Goal: Find specific page/section: Find specific page/section

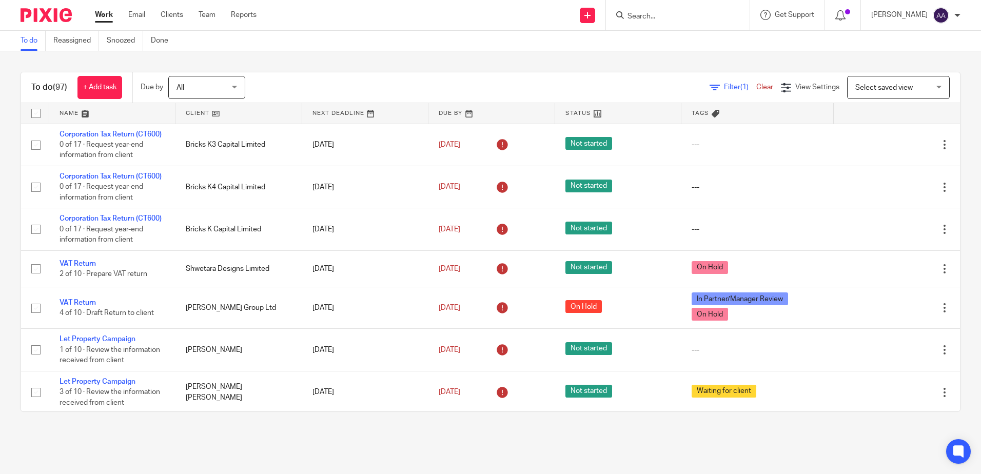
drag, startPoint x: 0, startPoint y: 0, endPoint x: 682, endPoint y: 20, distance: 682.0
click at [682, 20] on input "Search" at bounding box center [673, 16] width 92 height 9
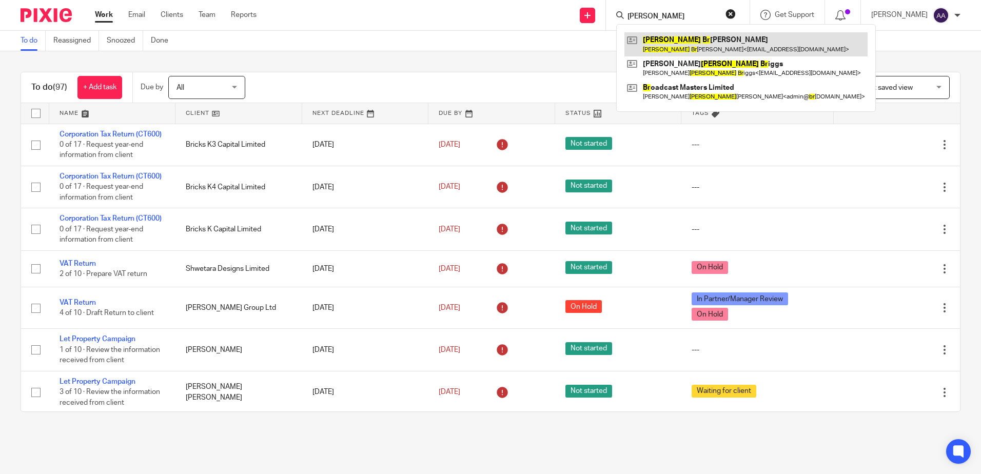
type input "john br"
click at [687, 41] on link at bounding box center [746, 44] width 243 height 24
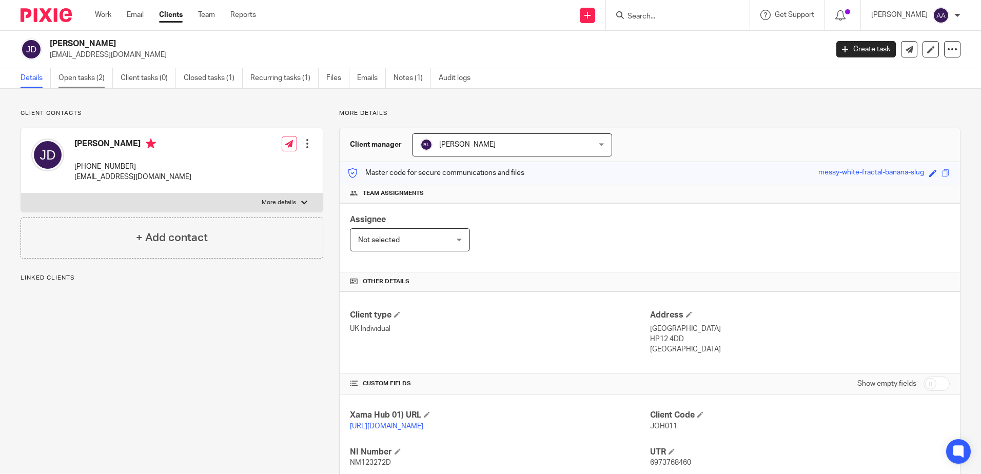
click at [98, 76] on link "Open tasks (2)" at bounding box center [86, 78] width 54 height 20
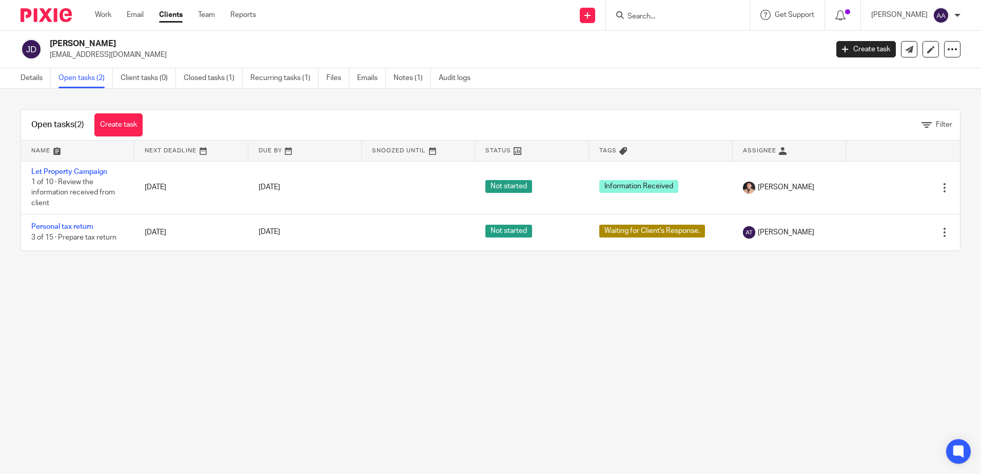
click at [36, 20] on img at bounding box center [46, 15] width 51 height 14
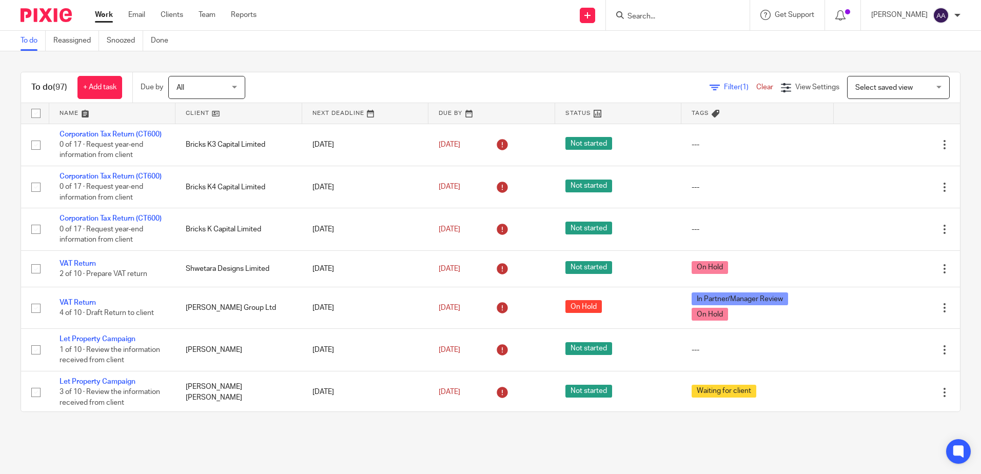
click at [724, 85] on span "Filter (1)" at bounding box center [740, 87] width 32 height 7
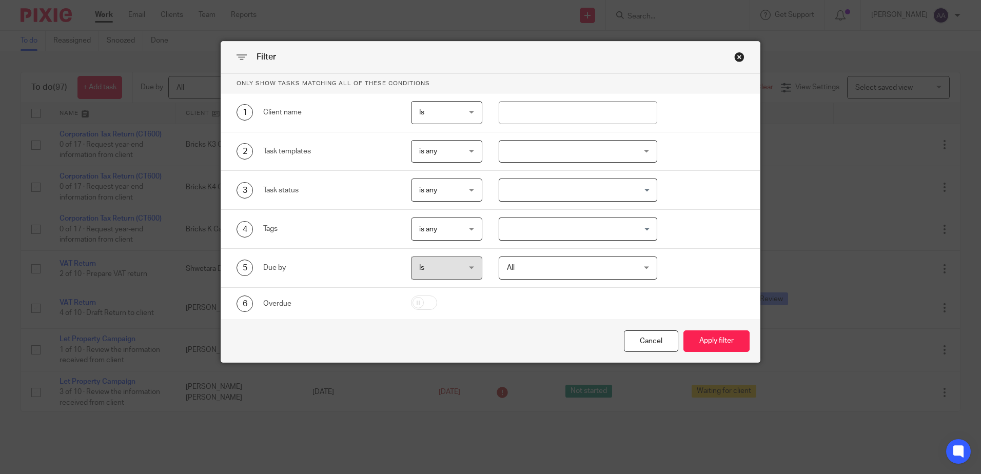
click at [580, 144] on div at bounding box center [578, 151] width 159 height 23
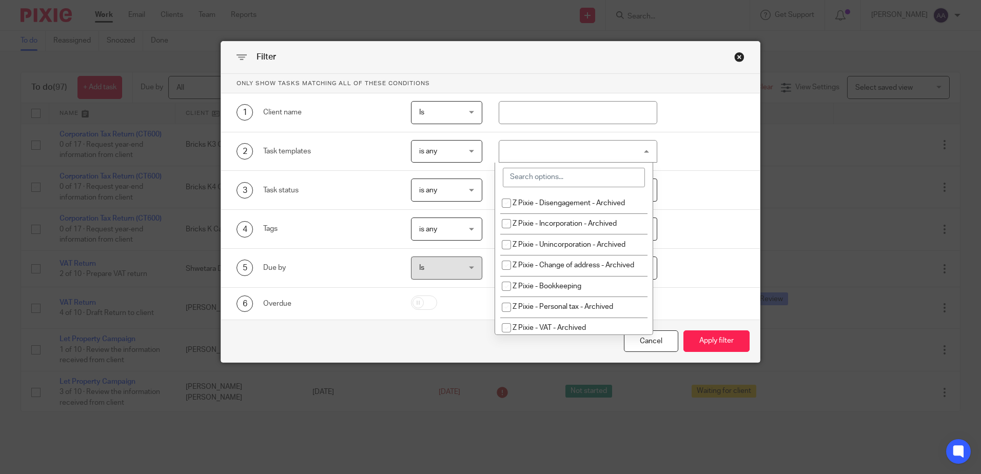
click at [578, 181] on input "search" at bounding box center [574, 178] width 142 height 20
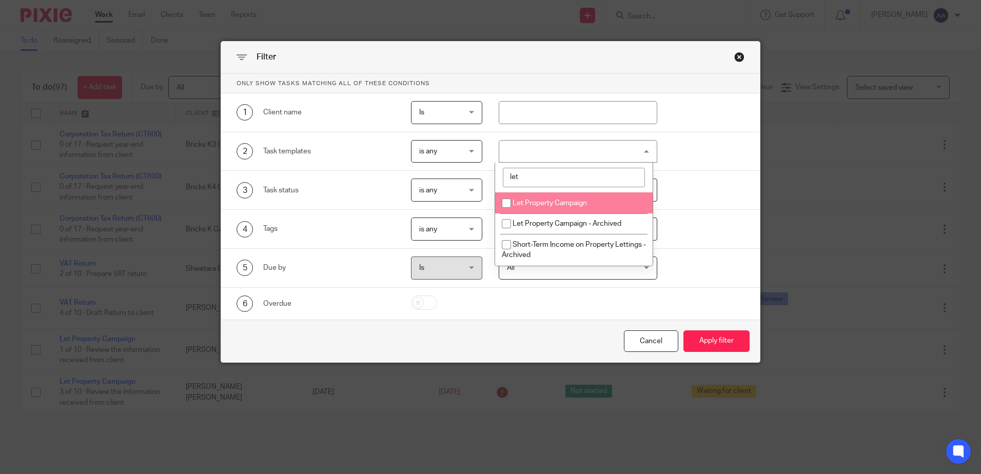
type input "let"
click at [504, 200] on input "checkbox" at bounding box center [507, 204] width 20 height 20
checkbox input "true"
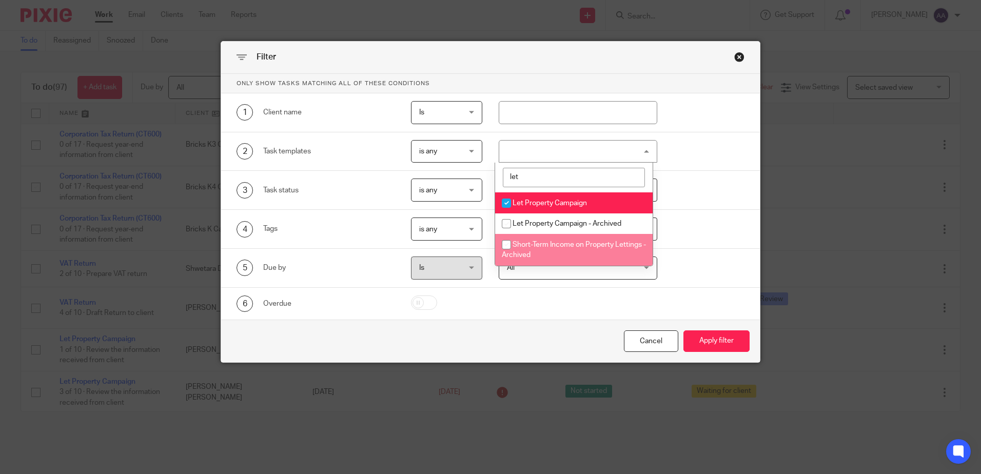
click at [548, 332] on div "Cancel Apply filter" at bounding box center [490, 341] width 539 height 43
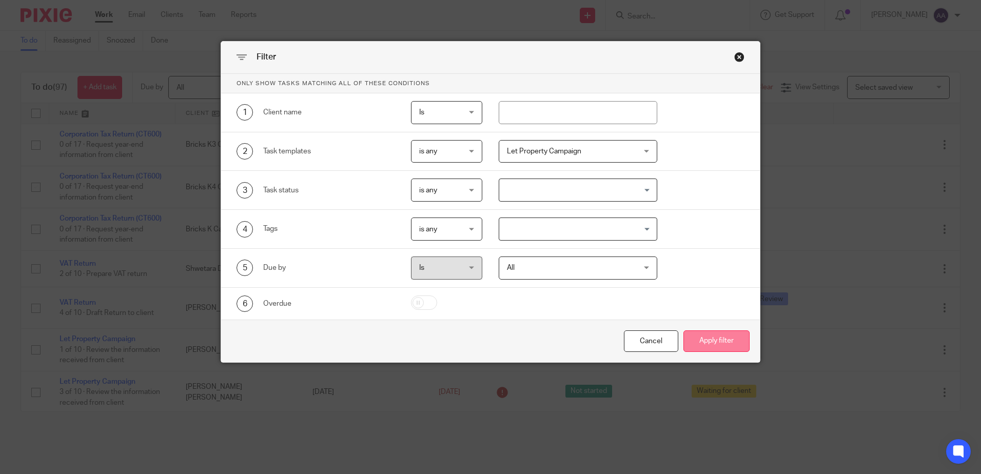
click at [725, 334] on button "Apply filter" at bounding box center [717, 342] width 66 height 22
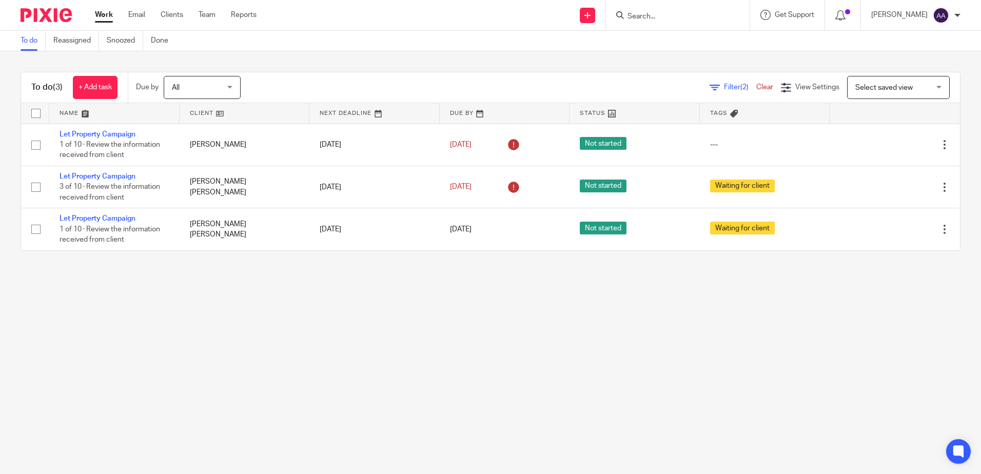
click at [45, 16] on img at bounding box center [46, 15] width 51 height 14
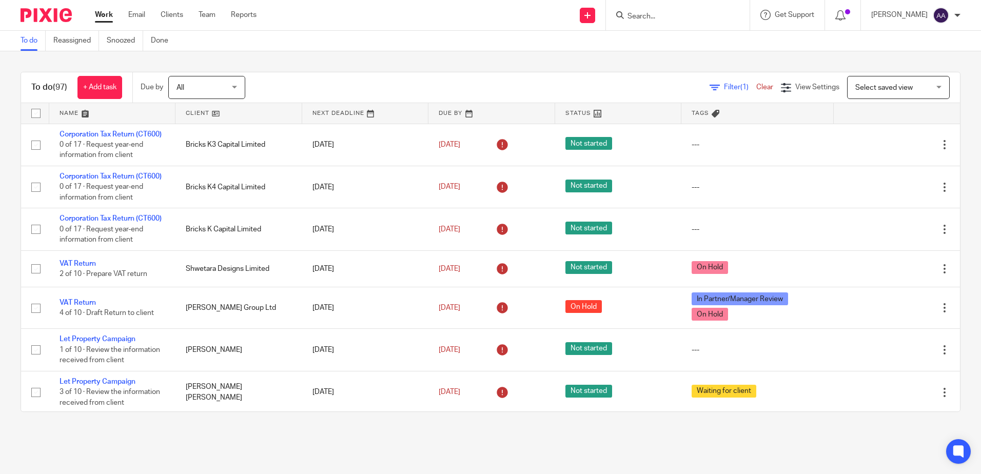
click at [687, 10] on form at bounding box center [681, 15] width 109 height 13
click at [659, 11] on form at bounding box center [681, 15] width 109 height 13
click at [657, 15] on input "Search" at bounding box center [673, 16] width 92 height 9
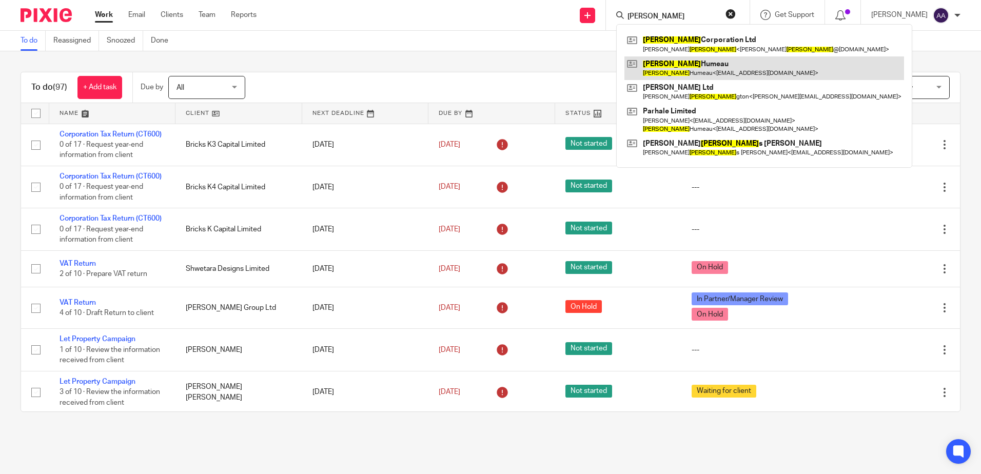
type input "[PERSON_NAME]"
click at [685, 57] on link at bounding box center [765, 68] width 280 height 24
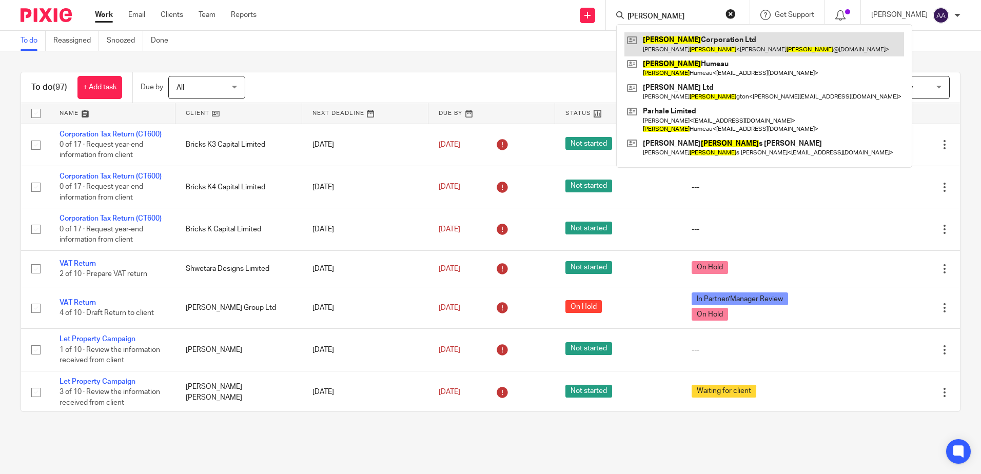
click at [691, 41] on link at bounding box center [765, 44] width 280 height 24
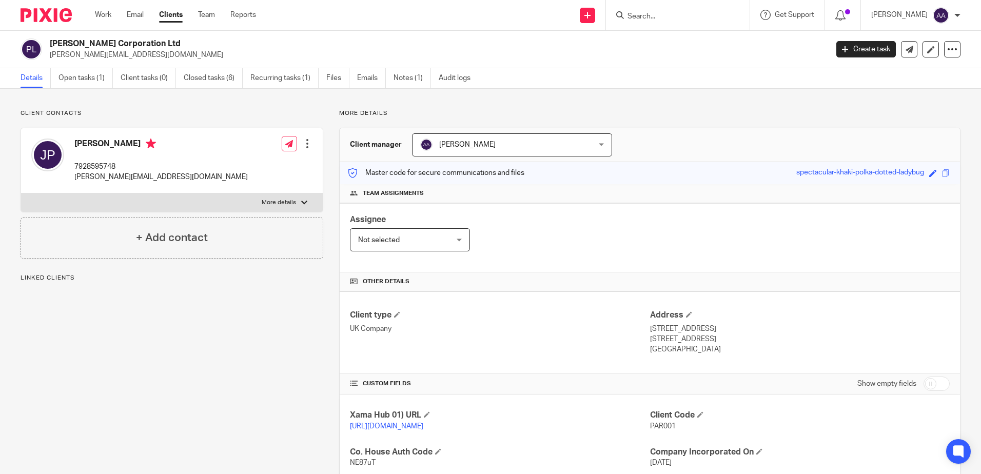
scroll to position [205, 0]
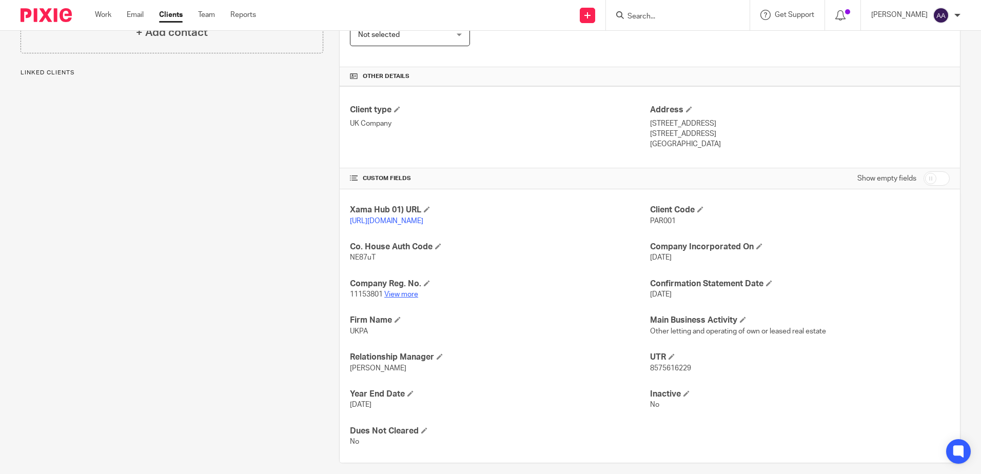
click at [401, 298] on link "View more" at bounding box center [401, 294] width 34 height 7
